Goal: Task Accomplishment & Management: Manage account settings

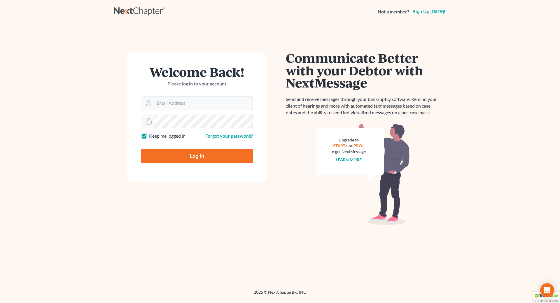
type input "[EMAIL_ADDRESS][DOMAIN_NAME]"
click at [200, 156] on input "Log In" at bounding box center [197, 156] width 112 height 15
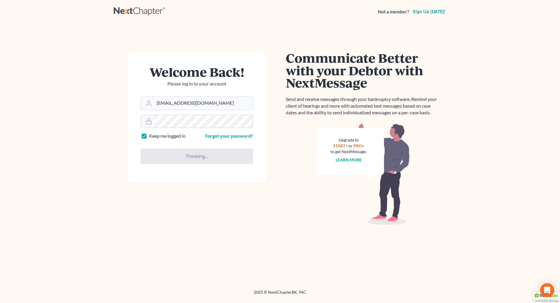
type input "Thinking..."
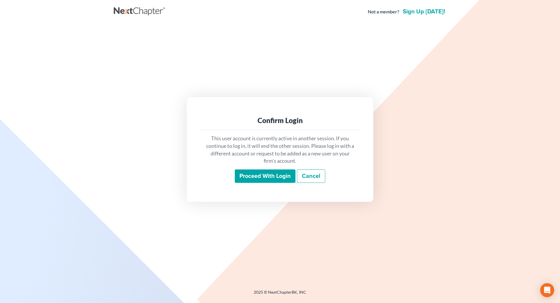
click at [257, 177] on input "Proceed with login" at bounding box center [265, 176] width 61 height 13
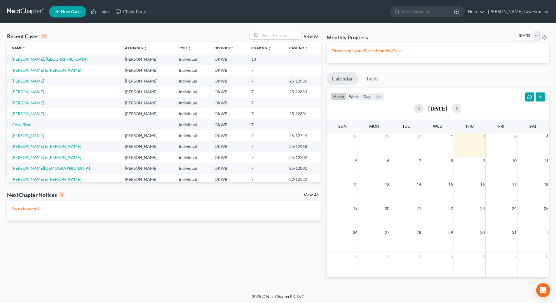
click at [22, 61] on link "[PERSON_NAME], [GEOGRAPHIC_DATA]" at bounding box center [50, 59] width 76 height 5
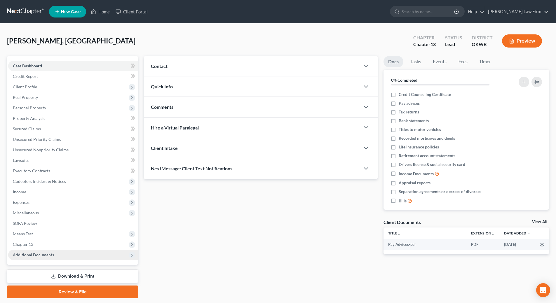
click at [57, 256] on span "Additional Documents" at bounding box center [73, 255] width 130 height 11
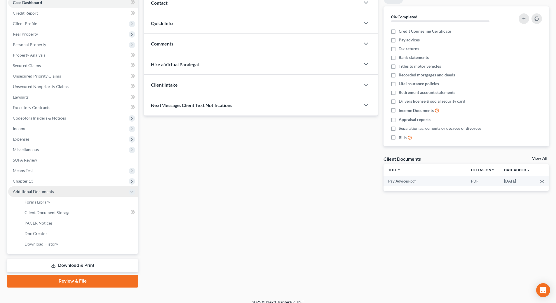
scroll to position [70, 0]
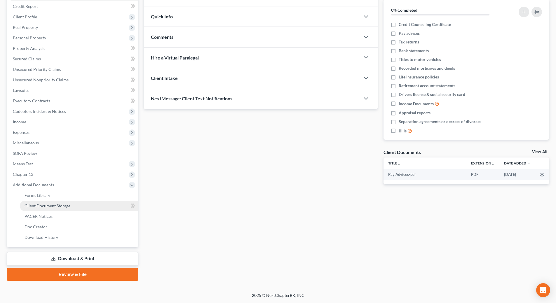
click at [66, 206] on span "Client Document Storage" at bounding box center [48, 205] width 46 height 5
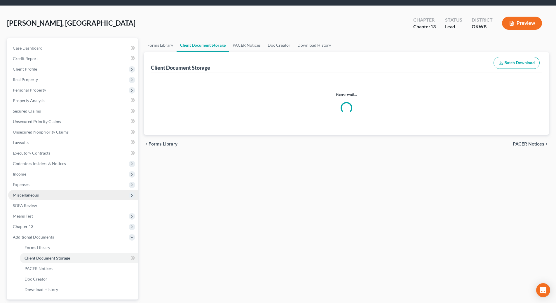
select select "3"
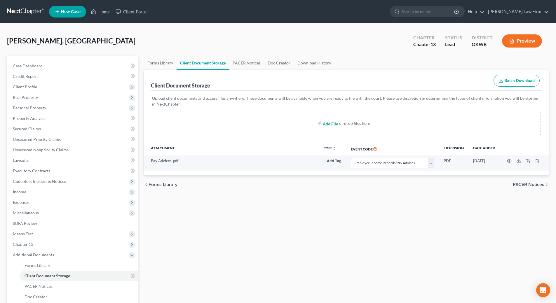
click at [333, 125] on input "file" at bounding box center [330, 123] width 14 height 11
type input "C:\fakepath\Chapter 13 Plan.pdf"
select select "3"
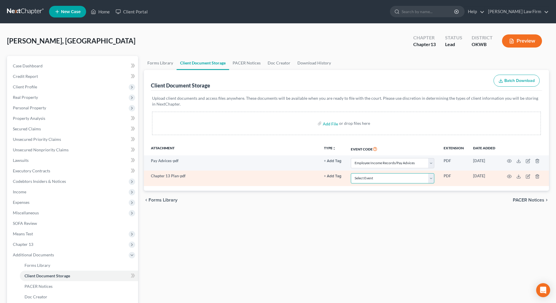
click at [433, 180] on select "Select Event Certificate of Credit Counseling (Debtor) Certificate of Credit Co…" at bounding box center [392, 178] width 83 height 10
select select "2"
click at [351, 173] on select "Select Event Certificate of Credit Counseling (Debtor) Certificate of Credit Co…" at bounding box center [392, 178] width 83 height 10
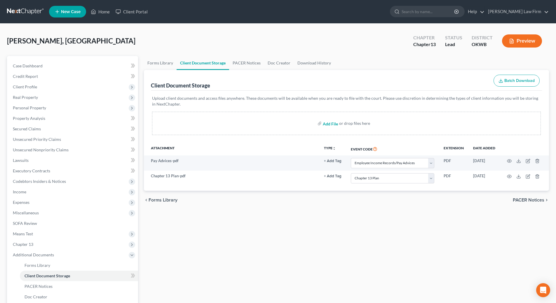
click at [331, 123] on input "file" at bounding box center [330, 123] width 14 height 11
type input "C:\fakepath\13858-OKW-CC-040152554.pdf"
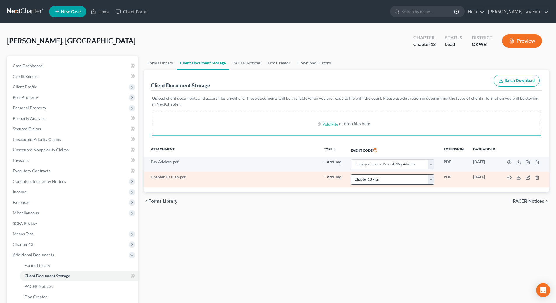
select select "3"
select select "2"
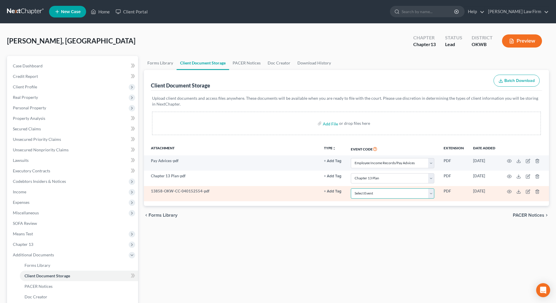
click at [393, 194] on select "Select Event Certificate of Credit Counseling (Debtor) Certificate of Credit Co…" at bounding box center [392, 194] width 83 height 10
select select "0"
click at [351, 189] on select "Select Event Certificate of Credit Counseling (Debtor) Certificate of Credit Co…" at bounding box center [392, 194] width 83 height 10
click at [509, 192] on circle "button" at bounding box center [509, 191] width 1 height 1
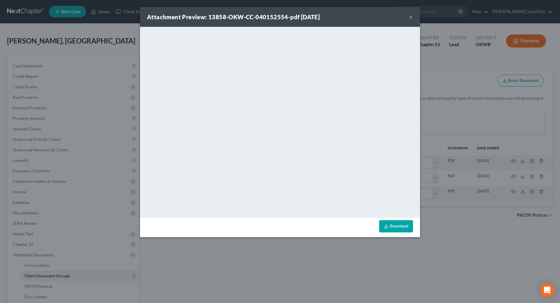
click at [410, 17] on button "×" at bounding box center [411, 16] width 4 height 7
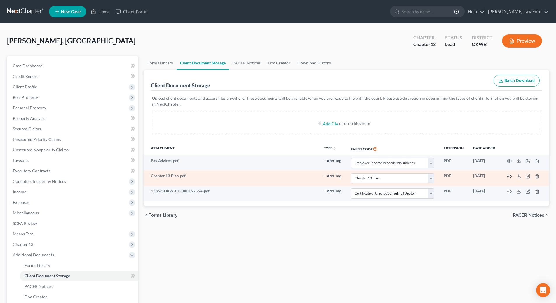
click at [509, 176] on icon "button" at bounding box center [509, 176] width 5 height 5
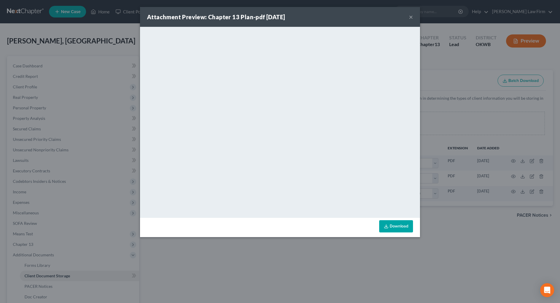
click at [414, 16] on div "Attachment Preview: Chapter 13 Plan-pdf 10/02/2025 ×" at bounding box center [280, 17] width 280 height 20
click at [412, 16] on button "×" at bounding box center [411, 16] width 4 height 7
